Goal: Task Accomplishment & Management: Use online tool/utility

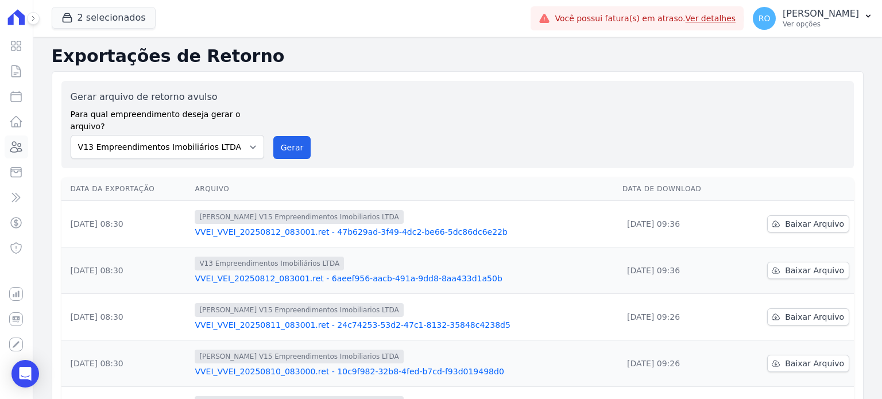
click at [17, 144] on icon at bounding box center [16, 147] width 14 height 14
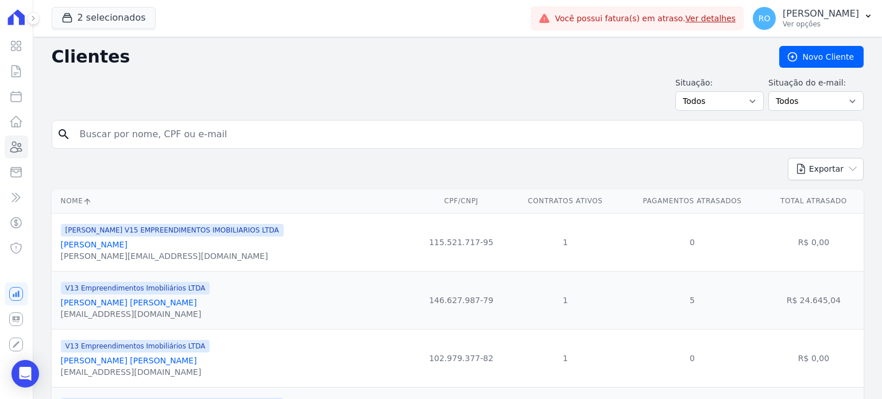
click at [167, 135] on input "search" at bounding box center [465, 134] width 785 height 23
type input "Eliete"
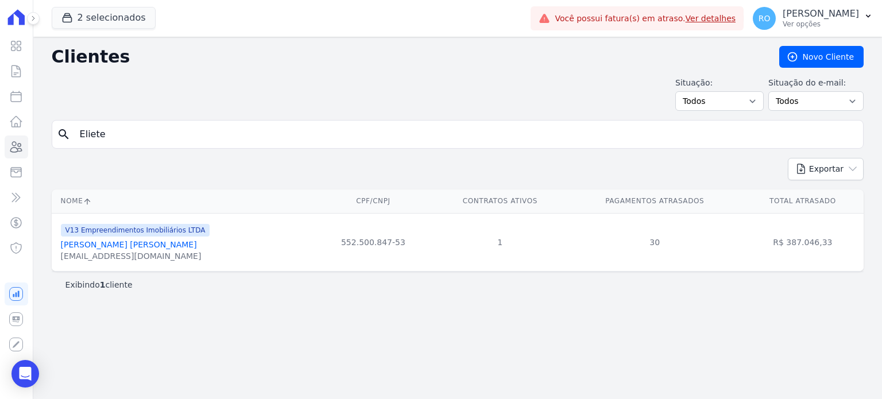
click at [122, 247] on link "[PERSON_NAME] [PERSON_NAME]" at bounding box center [129, 244] width 136 height 9
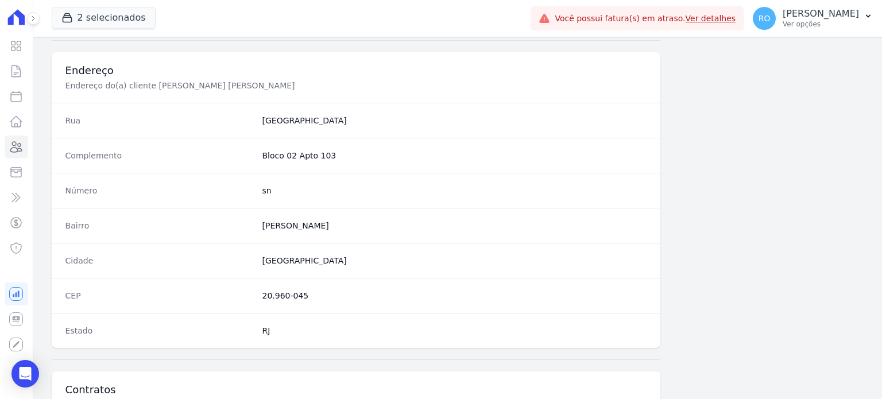
scroll to position [671, 0]
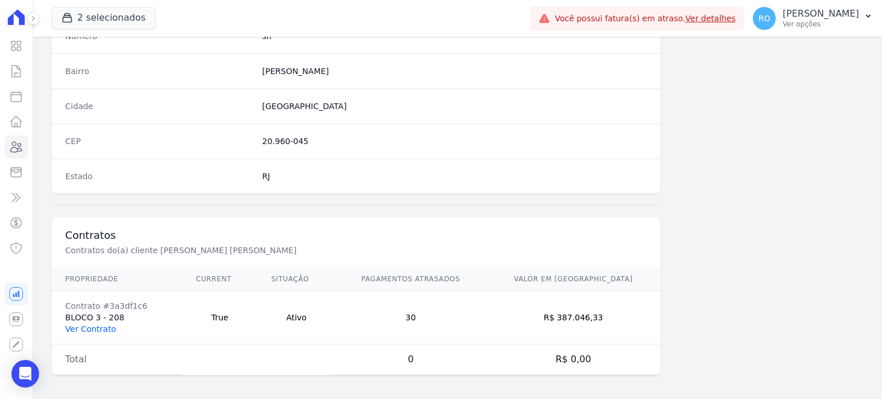
click at [107, 325] on link "Ver Contrato" at bounding box center [90, 328] width 51 height 9
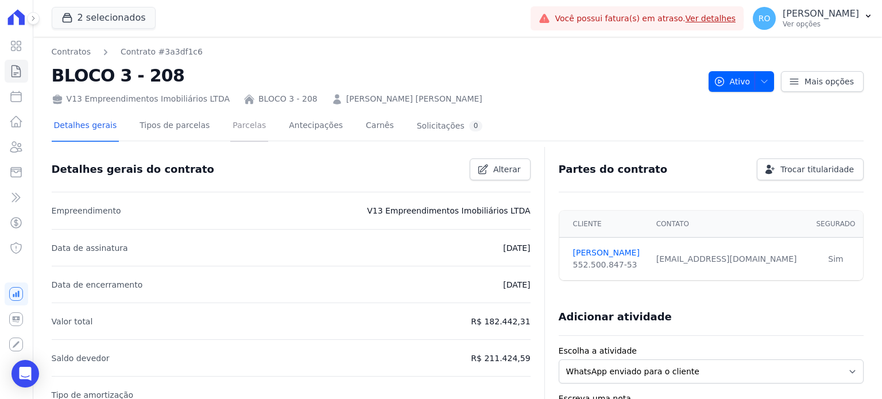
click at [239, 133] on link "Parcelas" at bounding box center [249, 126] width 38 height 30
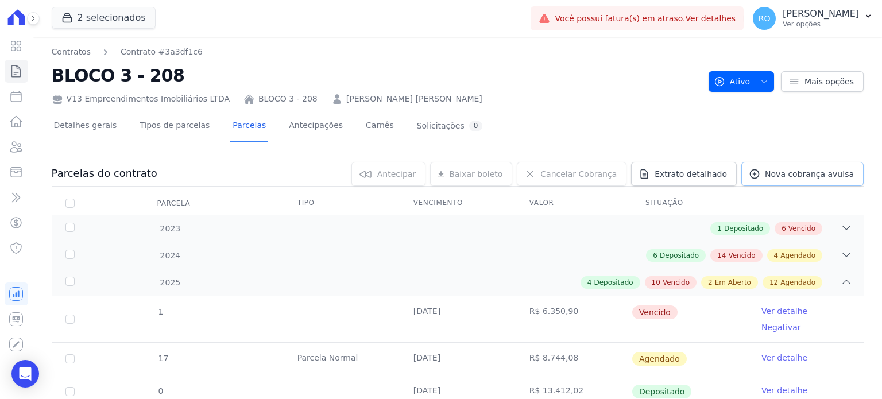
click at [781, 179] on link "Nova cobrança avulsa" at bounding box center [802, 174] width 122 height 24
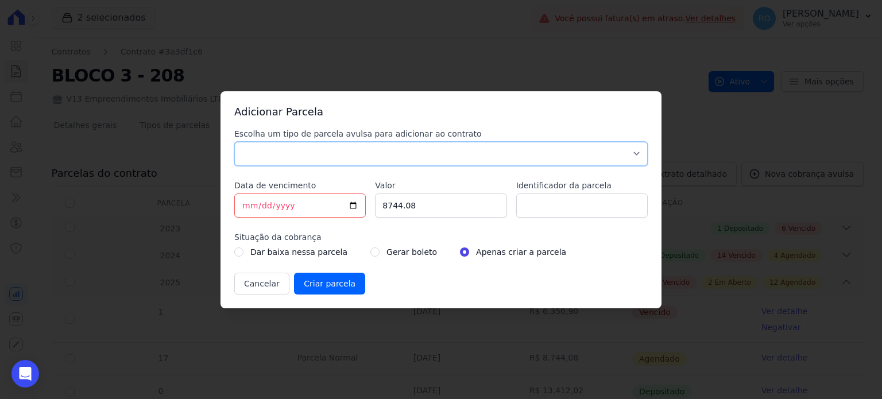
click at [281, 154] on select "Parcela Normal Sinal Caução Intercalada [PERSON_NAME] Pré [PERSON_NAME] Pós [PE…" at bounding box center [440, 154] width 413 height 24
select select "others"
click at [234, 142] on select "Parcela Normal Sinal Caução Intercalada [PERSON_NAME] Pré [PERSON_NAME] Pós [PE…" at bounding box center [440, 154] width 413 height 24
drag, startPoint x: 419, startPoint y: 204, endPoint x: 357, endPoint y: 201, distance: 62.1
click at [357, 201] on div "Escolha um tipo de parcela avulsa para adicionar ao contrato Parcela Normal Sin…" at bounding box center [440, 211] width 413 height 166
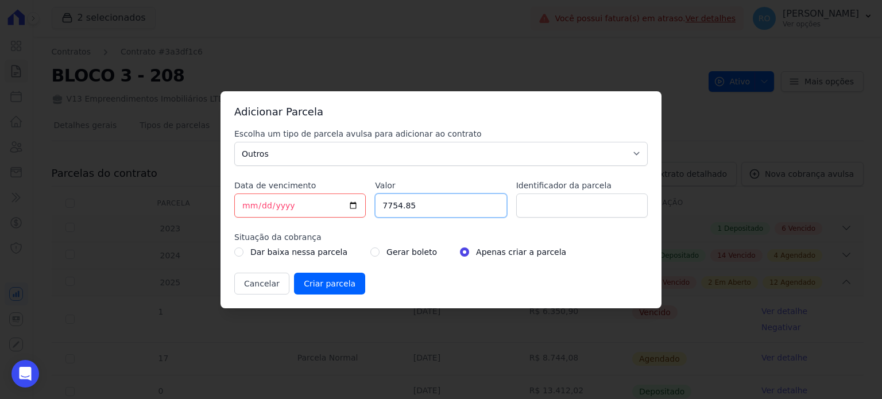
type input "7754.85"
type input "BOL AVULSO - 306460 315228"
click at [370, 254] on input "radio" at bounding box center [374, 251] width 9 height 9
radio input "true"
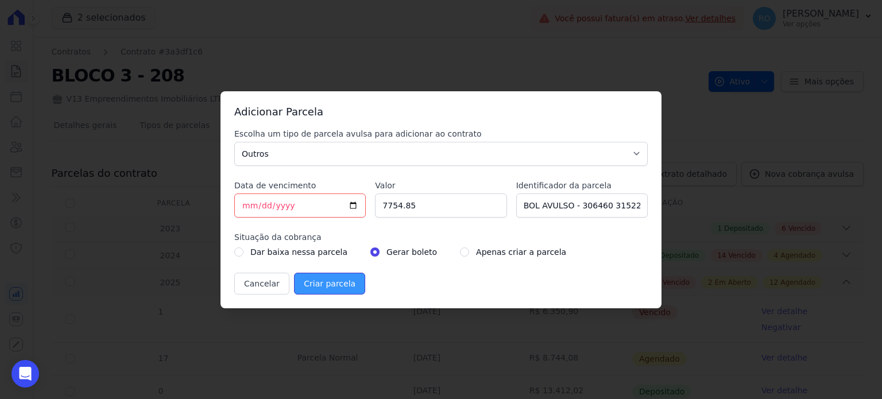
click at [313, 280] on input "Criar parcela" at bounding box center [329, 284] width 71 height 22
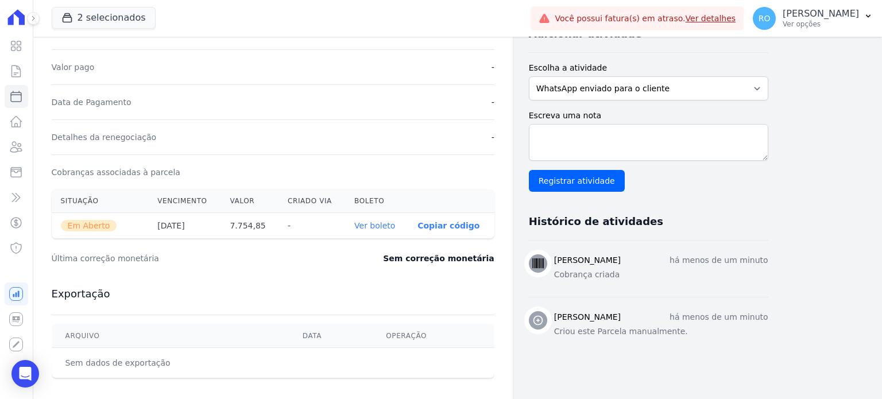
scroll to position [287, 0]
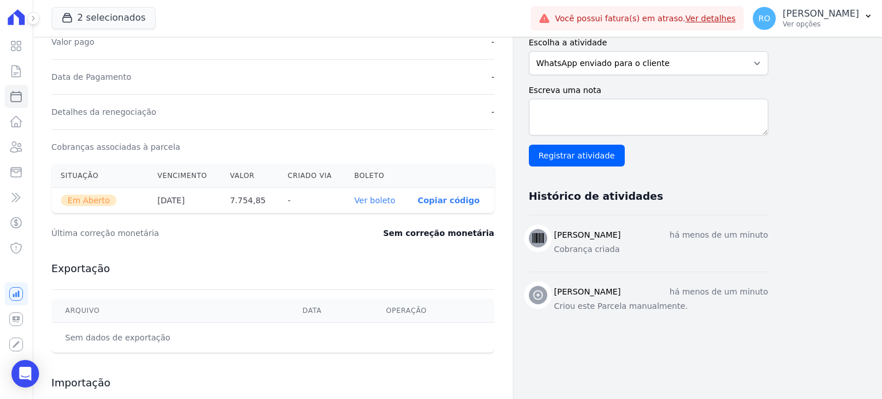
click at [367, 198] on link "Ver boleto" at bounding box center [374, 200] width 41 height 9
